Goal: Task Accomplishment & Management: Manage account settings

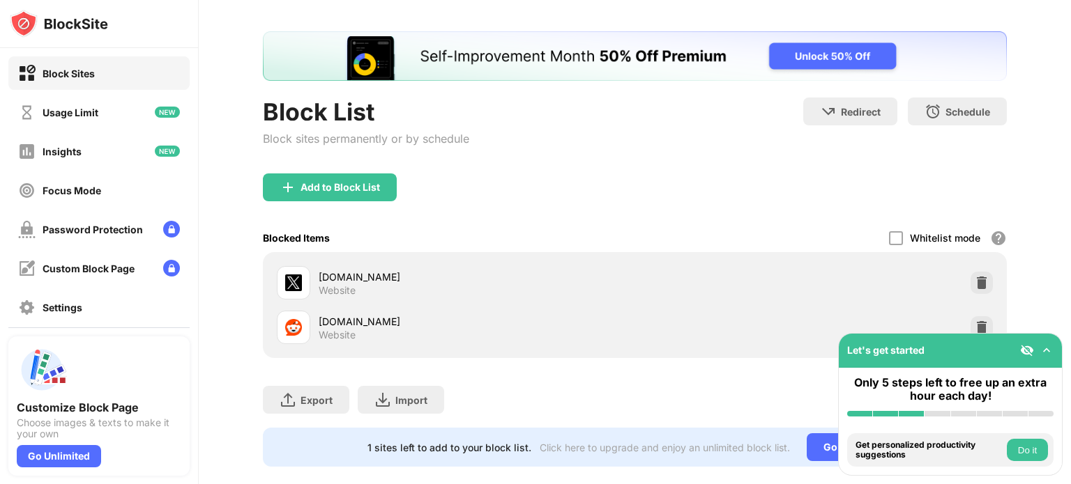
scroll to position [66, 0]
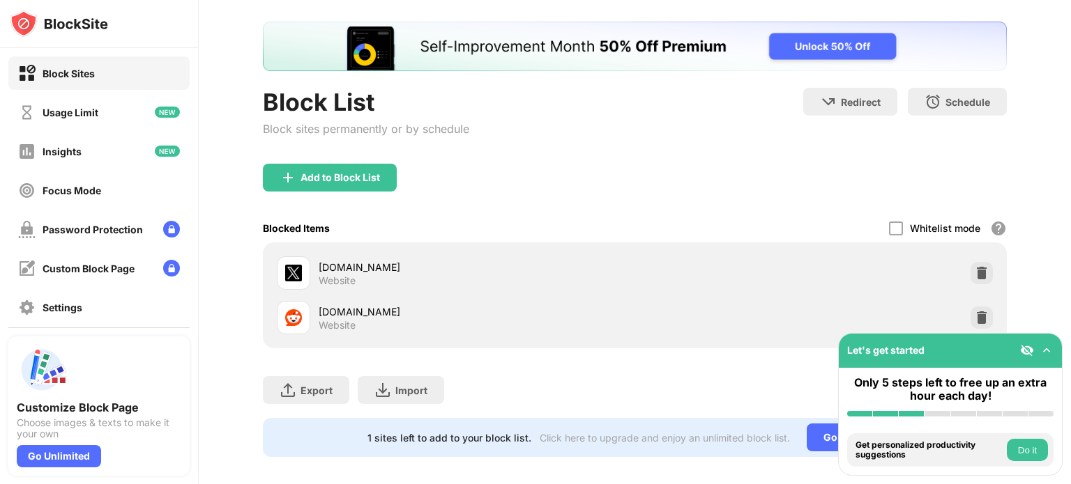
click at [981, 301] on div "reddit.com Website" at bounding box center [634, 318] width 727 height 45
click at [984, 320] on img at bounding box center [982, 318] width 14 height 14
click at [979, 311] on img at bounding box center [982, 318] width 14 height 14
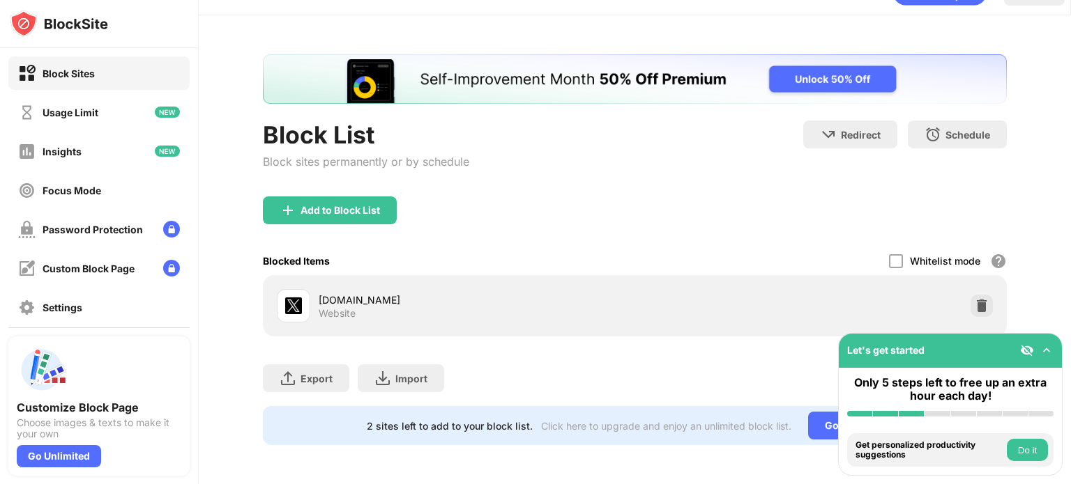
scroll to position [31, 0]
